Goal: Transaction & Acquisition: Purchase product/service

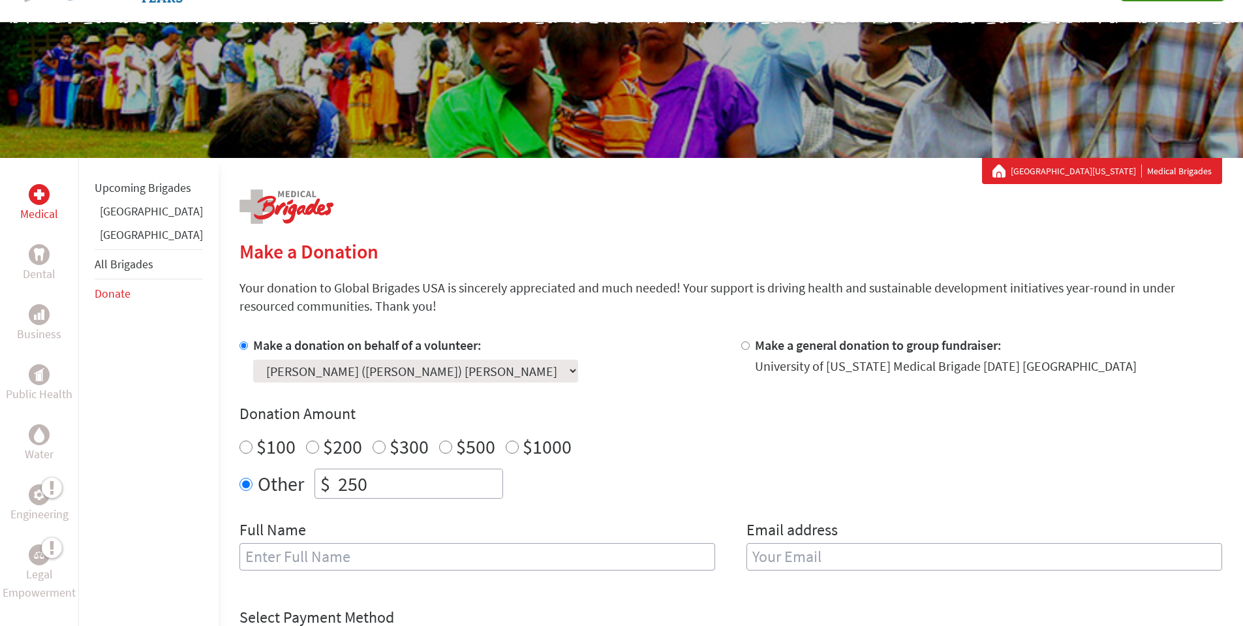
scroll to position [87, 0]
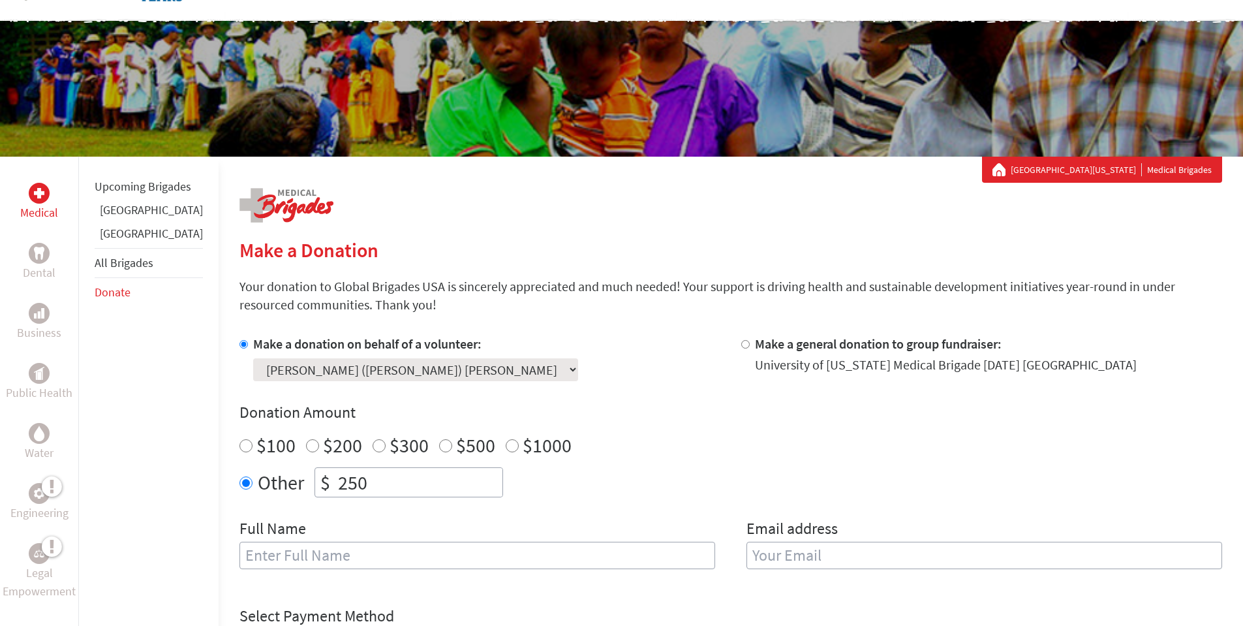
click at [239, 444] on input "$100" at bounding box center [245, 445] width 13 height 13
radio input "true"
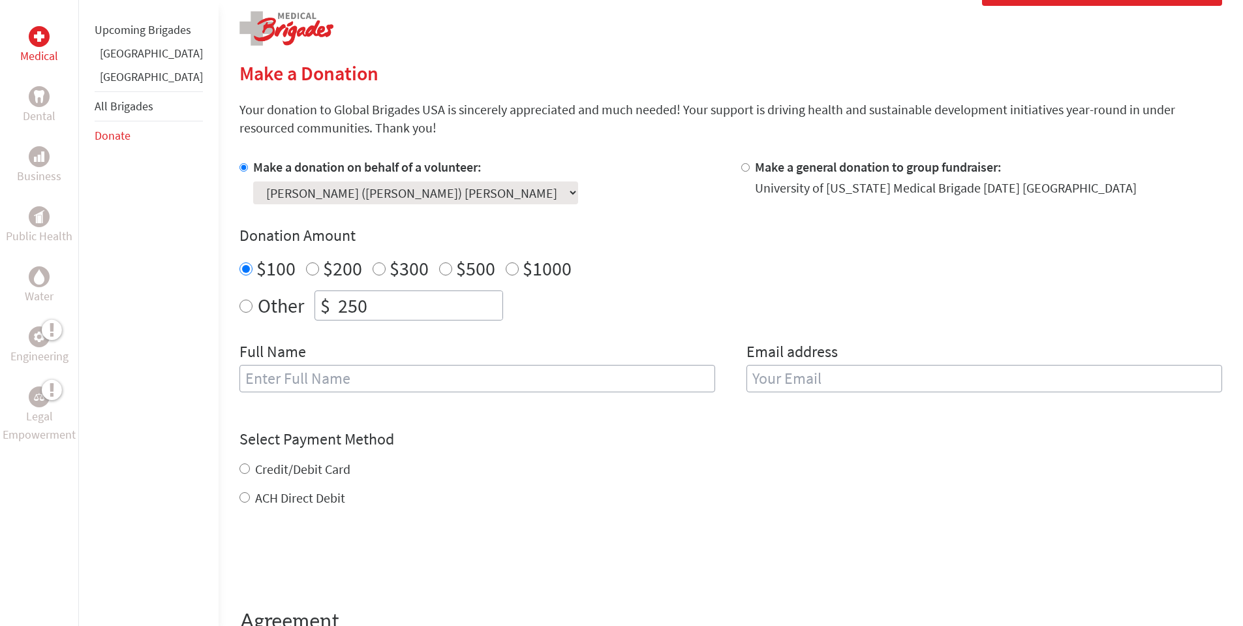
scroll to position [283, 0]
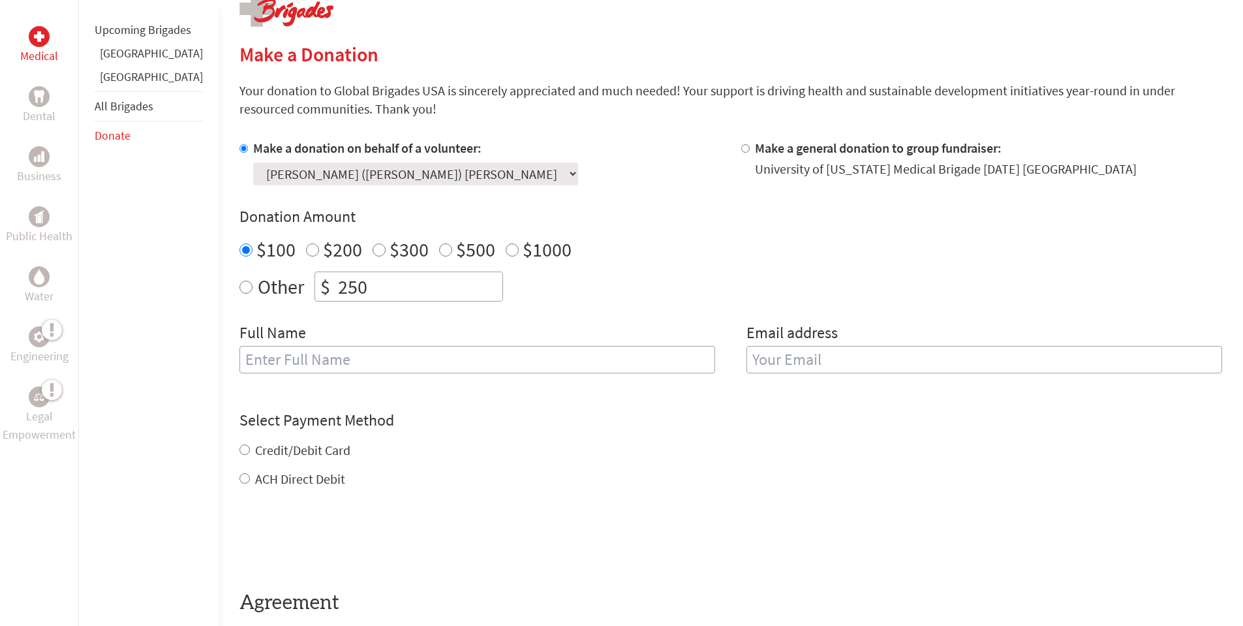
click at [284, 362] on input "text" at bounding box center [477, 359] width 476 height 27
type input "[PERSON_NAME]"
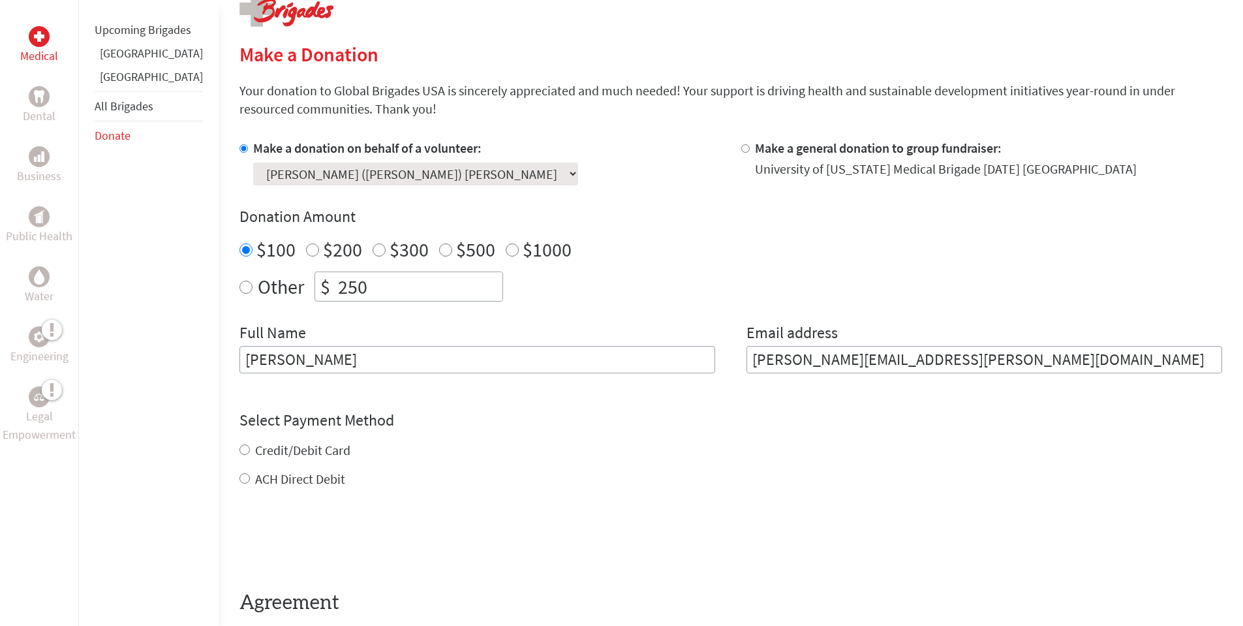
type input "[PERSON_NAME][EMAIL_ADDRESS][PERSON_NAME][DOMAIN_NAME]"
click at [239, 446] on div "Credit/Debit Card ACH Direct Debit" at bounding box center [730, 464] width 983 height 47
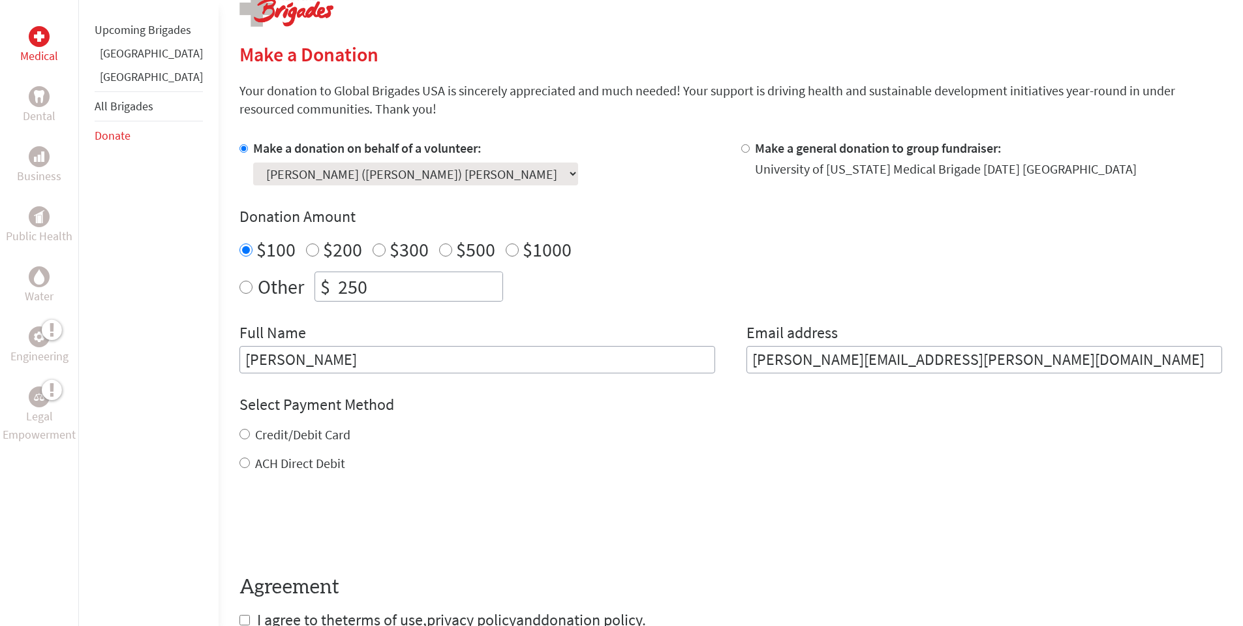
click at [239, 433] on input "Credit/Debit Card" at bounding box center [244, 434] width 10 height 10
radio input "true"
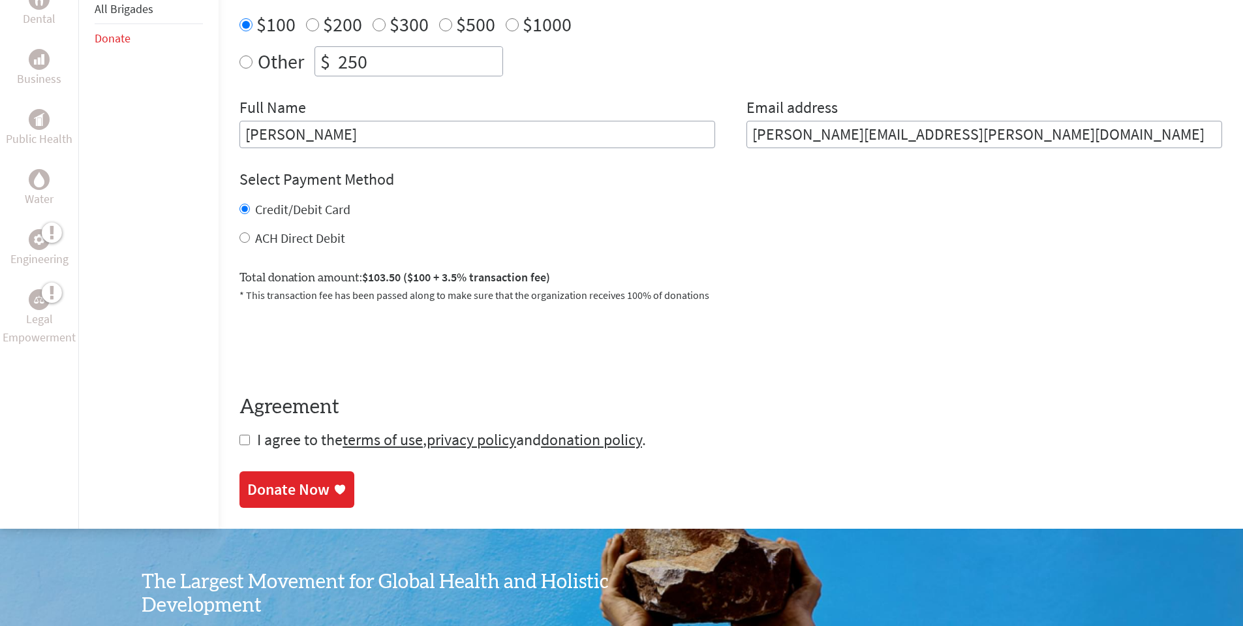
scroll to position [522, 0]
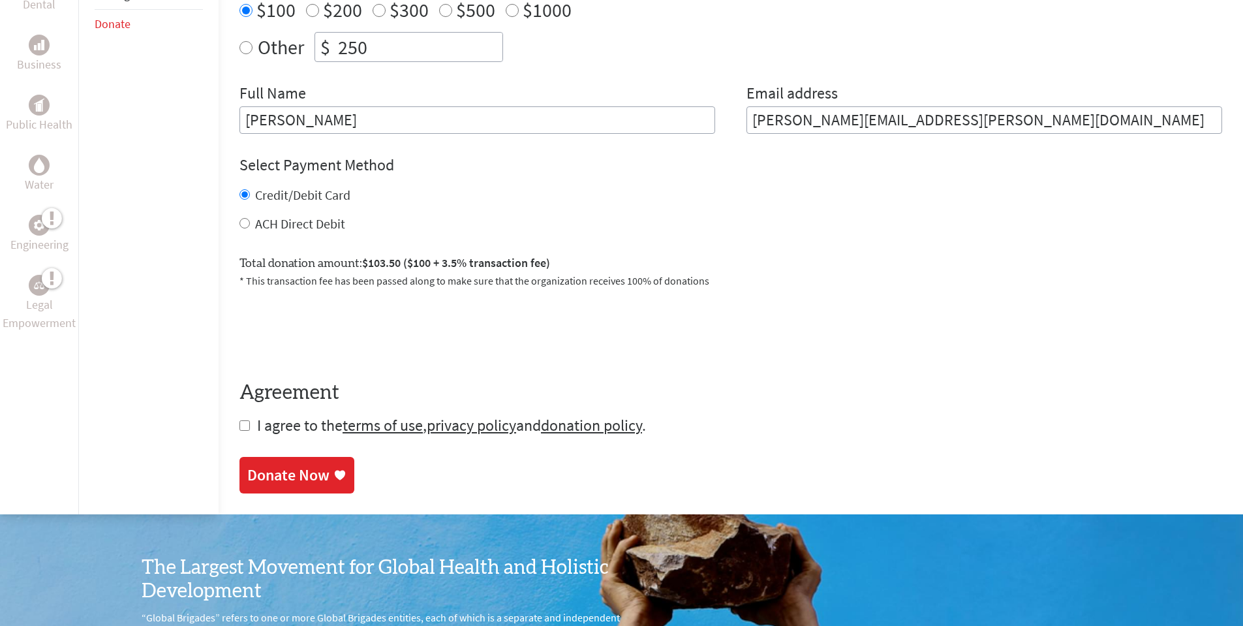
click at [239, 425] on input "checkbox" at bounding box center [244, 425] width 10 height 10
checkbox input "true"
click at [247, 480] on div "Donate Now" at bounding box center [288, 476] width 82 height 21
